Goal: Task Accomplishment & Management: Use online tool/utility

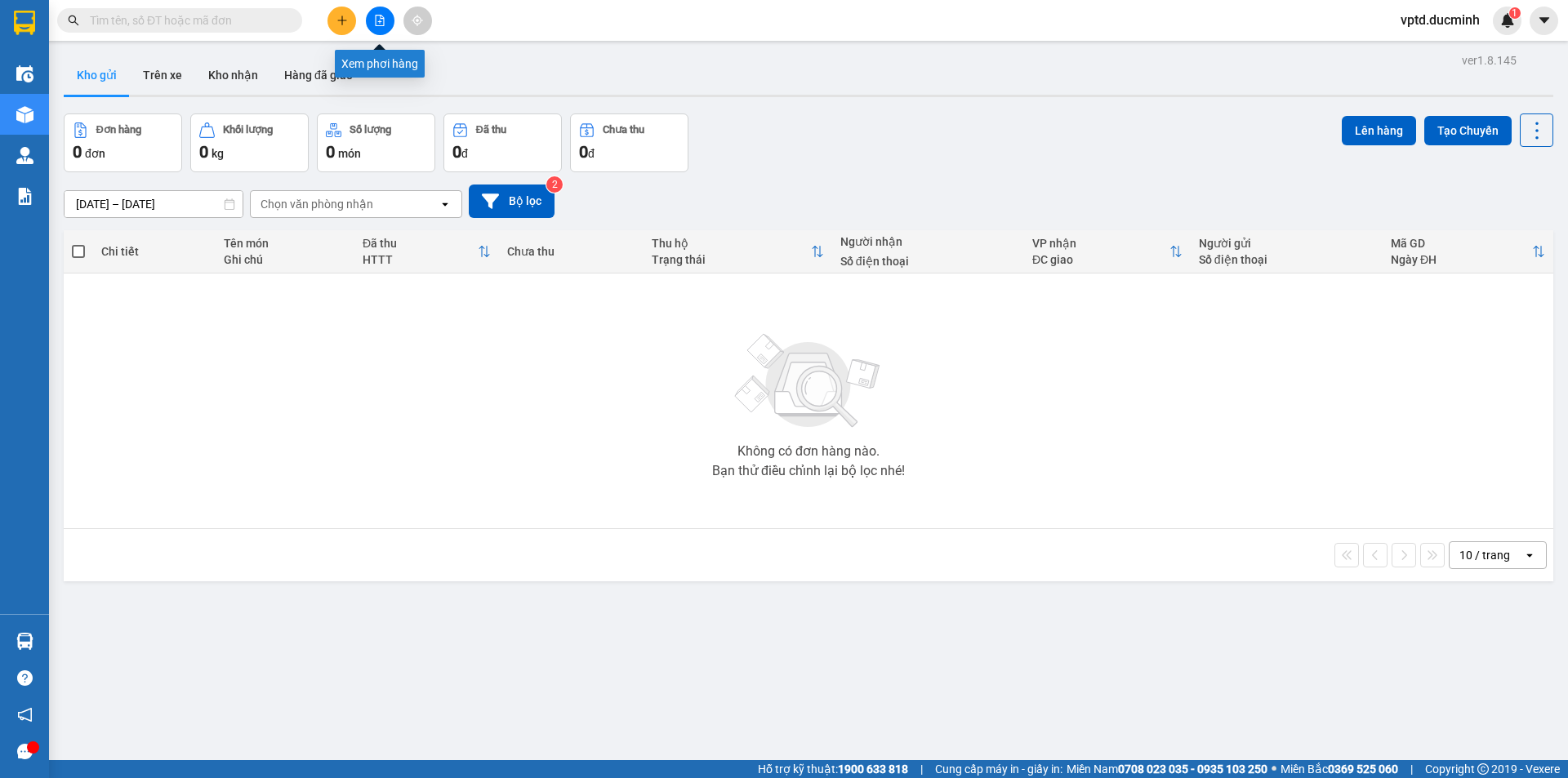
click at [376, 24] on icon "file-add" at bounding box center [380, 21] width 9 height 12
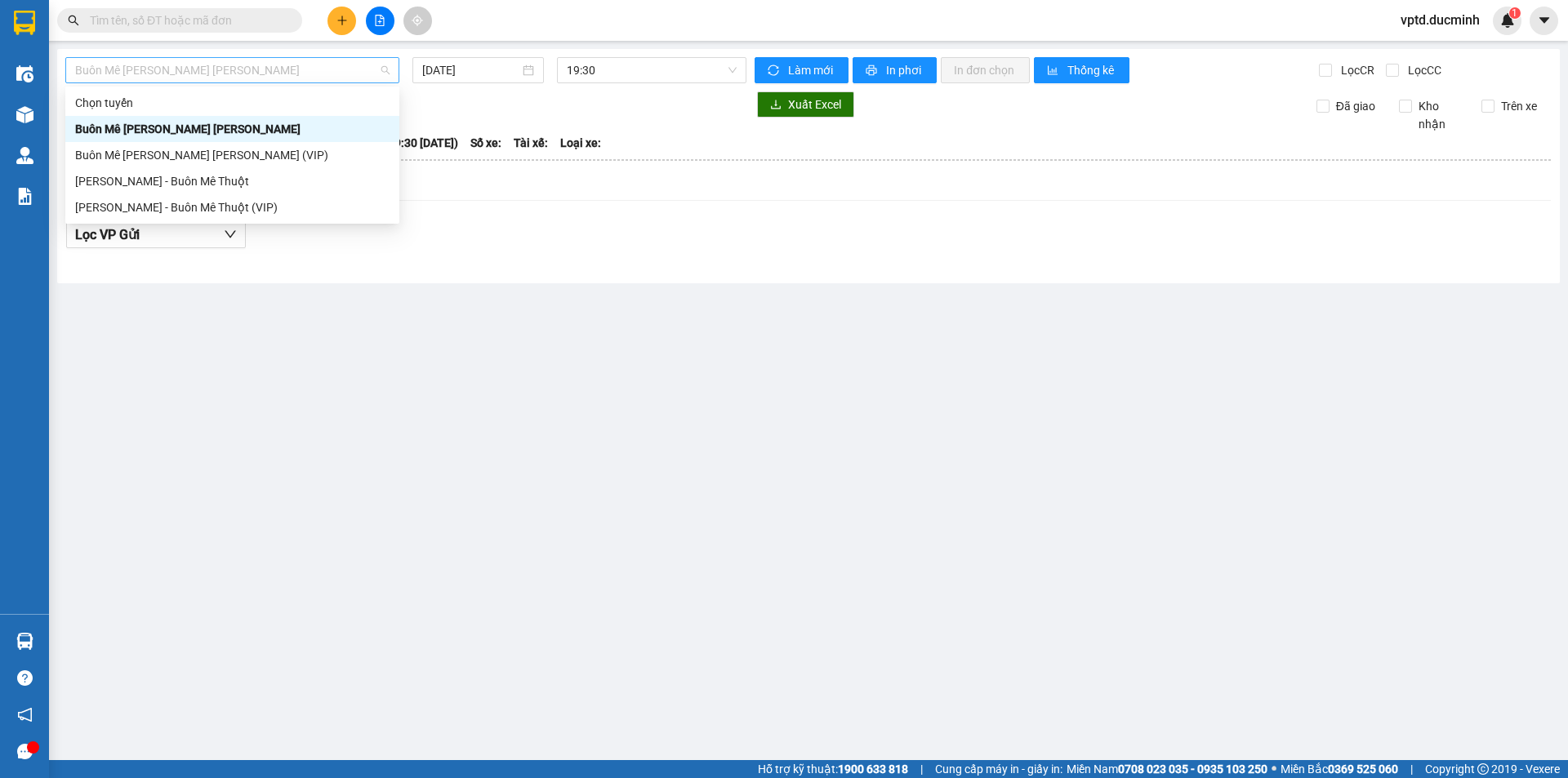
click at [312, 70] on span "Buôn Mê [PERSON_NAME] [PERSON_NAME]" at bounding box center [232, 70] width 315 height 25
click at [159, 144] on div "Buôn Mê [PERSON_NAME] [PERSON_NAME] (VIP)" at bounding box center [232, 155] width 334 height 26
type input "[DATE]"
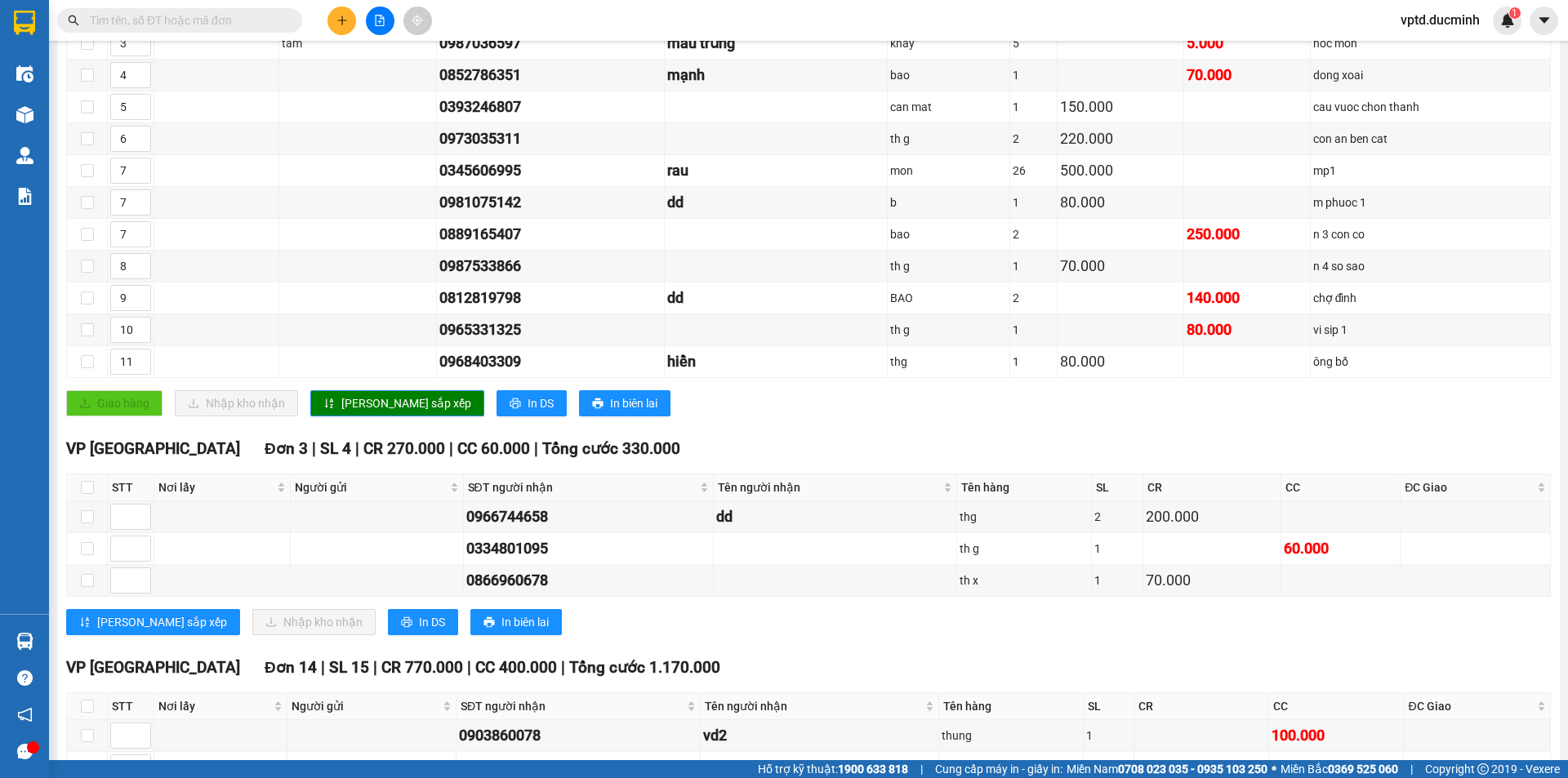
scroll to position [78, 0]
